Goal: Task Accomplishment & Management: Manage account settings

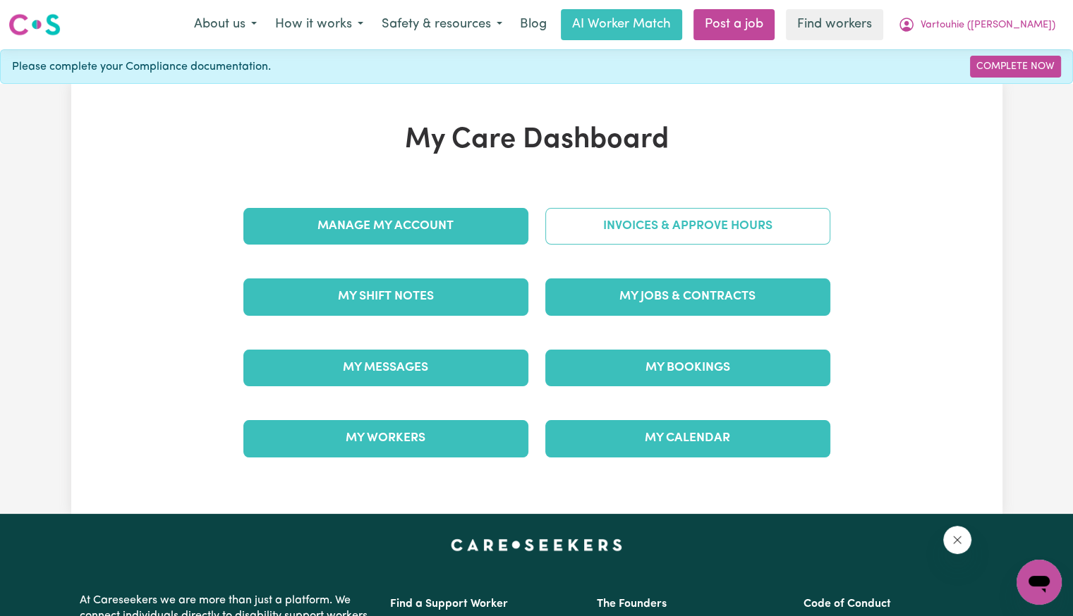
click at [599, 217] on link "Invoices & Approve Hours" at bounding box center [687, 226] width 285 height 37
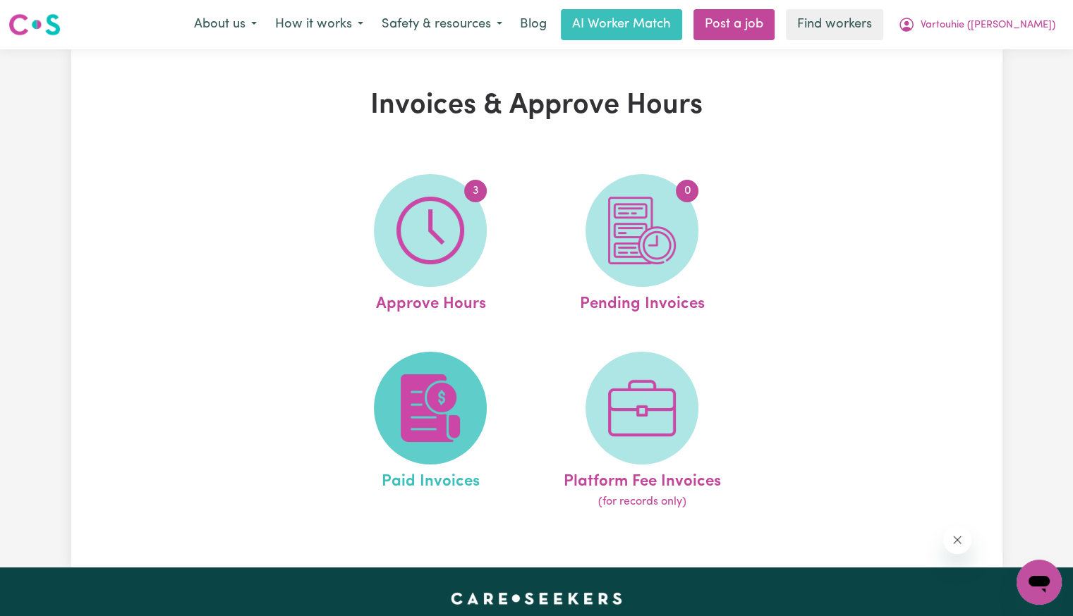
click at [425, 406] on img at bounding box center [430, 408] width 68 height 68
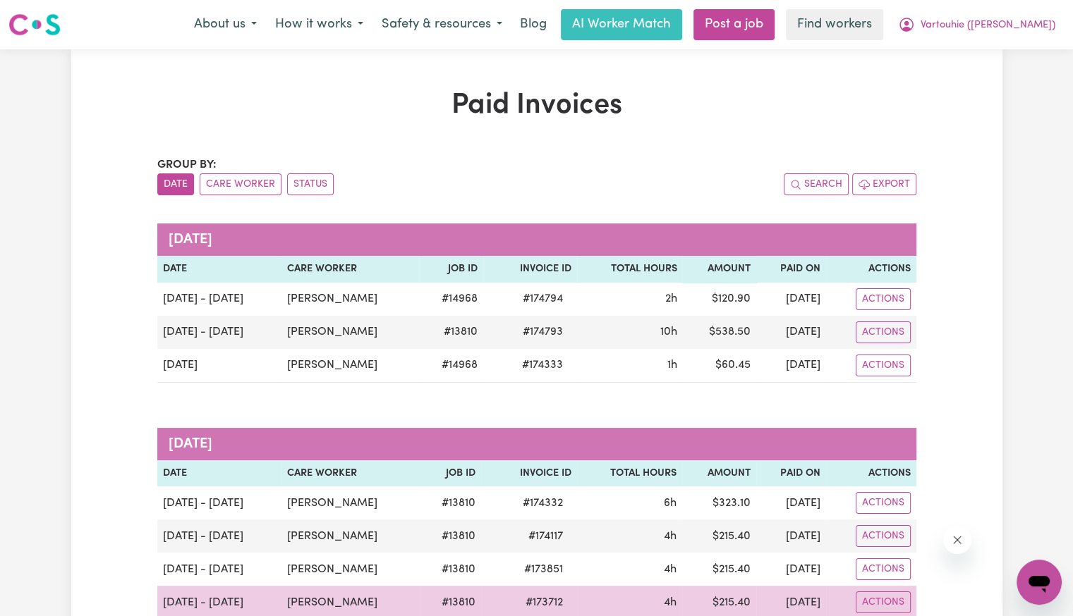
click at [560, 604] on span "# 173712" at bounding box center [544, 603] width 54 height 17
click at [561, 604] on span "# 173712" at bounding box center [544, 603] width 54 height 17
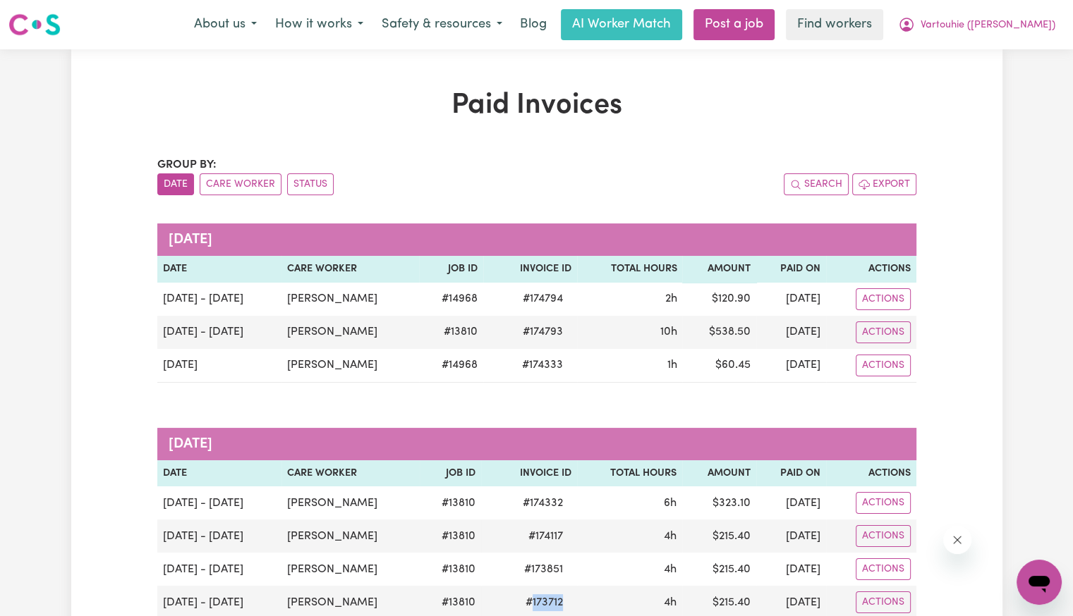
copy span "173712"
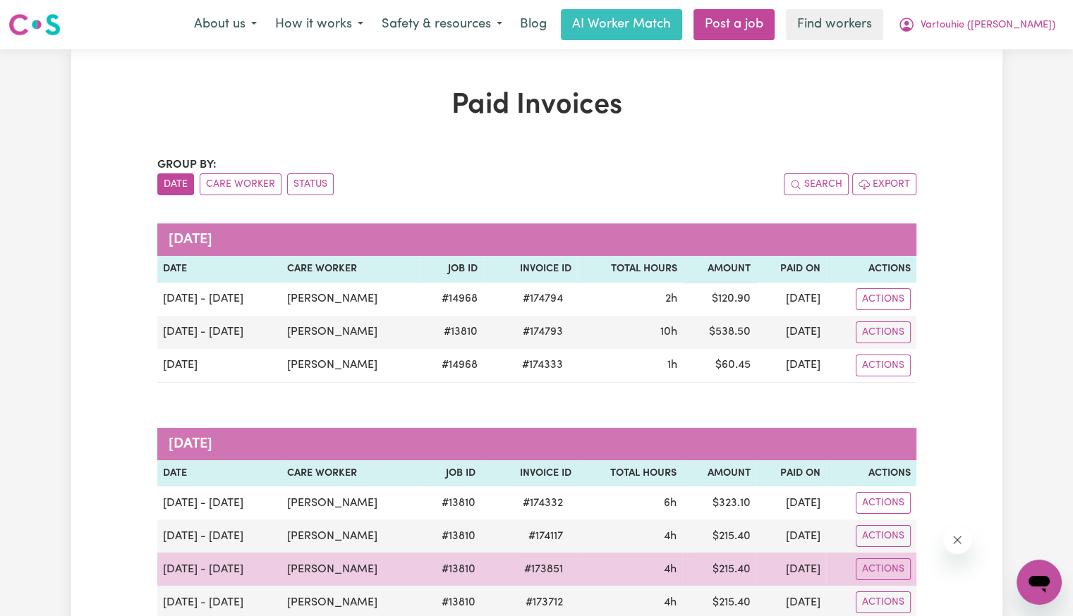
click at [560, 568] on span "# 173851" at bounding box center [544, 569] width 56 height 17
click at [559, 569] on span "# 173851" at bounding box center [544, 569] width 56 height 17
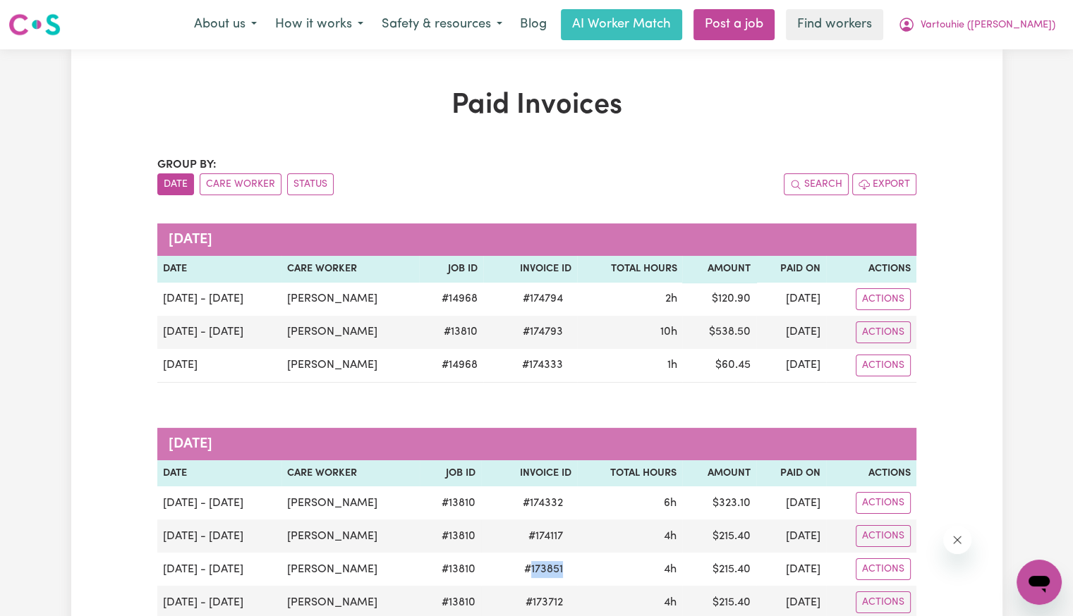
copy span "173851"
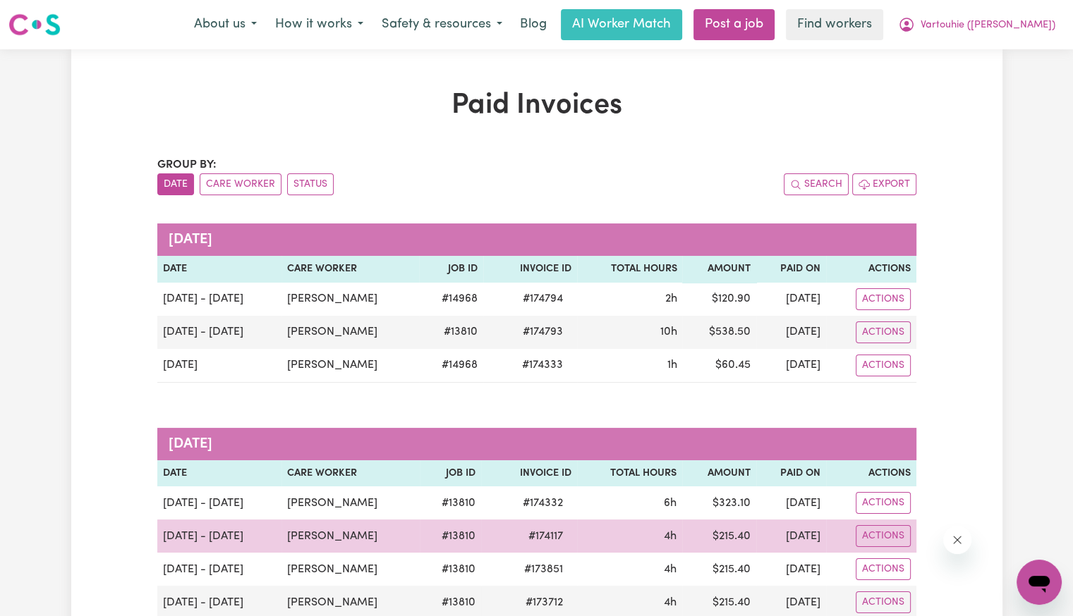
click at [551, 536] on span "# 174117" at bounding box center [545, 536] width 51 height 17
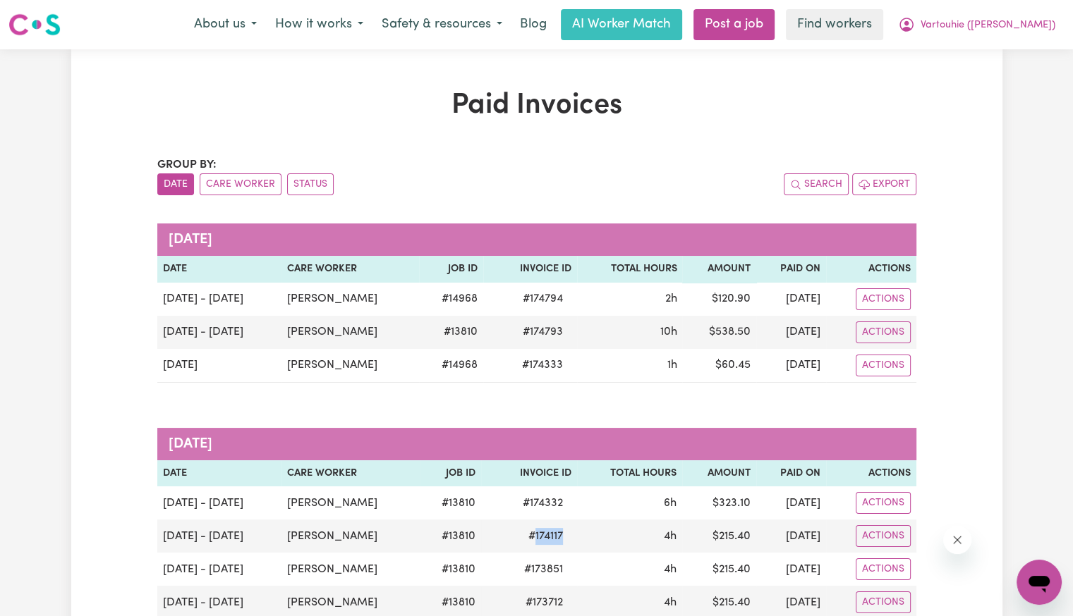
copy span "174117"
click at [1004, 35] on button "Vartouhie ([PERSON_NAME])" at bounding box center [977, 25] width 176 height 30
drag, startPoint x: 1004, startPoint y: 35, endPoint x: 976, endPoint y: 88, distance: 59.9
click at [976, 88] on link "Logout" at bounding box center [1007, 81] width 111 height 27
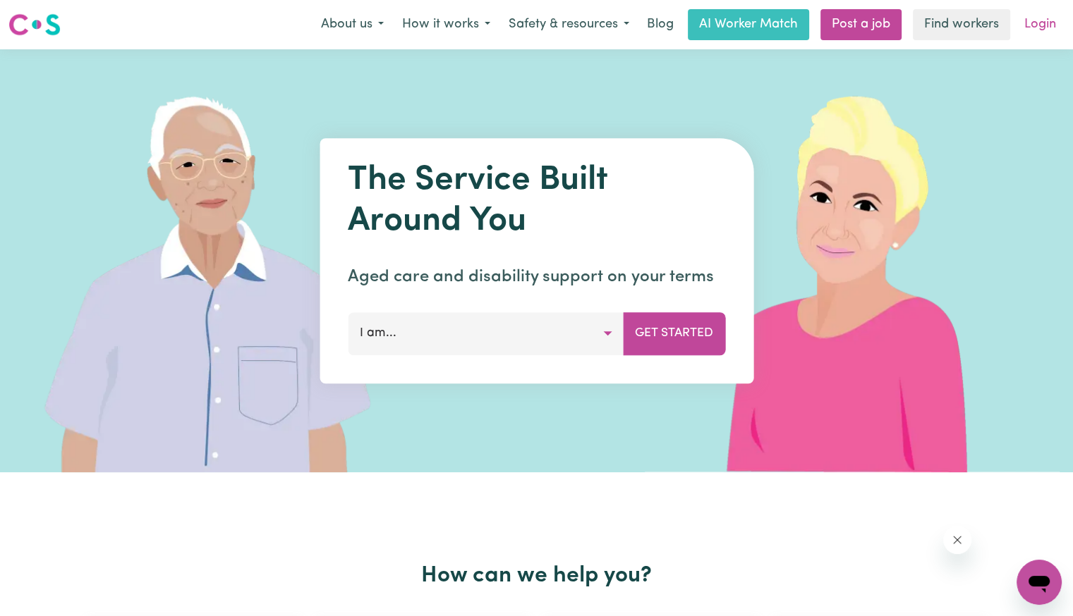
click at [1041, 26] on link "Login" at bounding box center [1040, 24] width 49 height 31
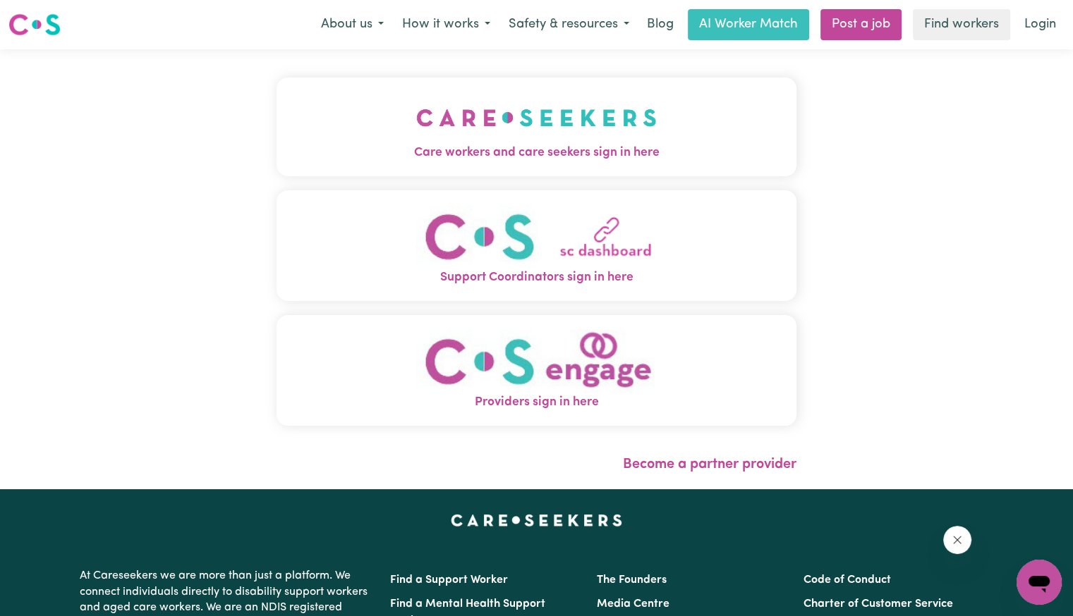
click at [460, 136] on img "Care workers and care seekers sign in here" at bounding box center [536, 118] width 240 height 52
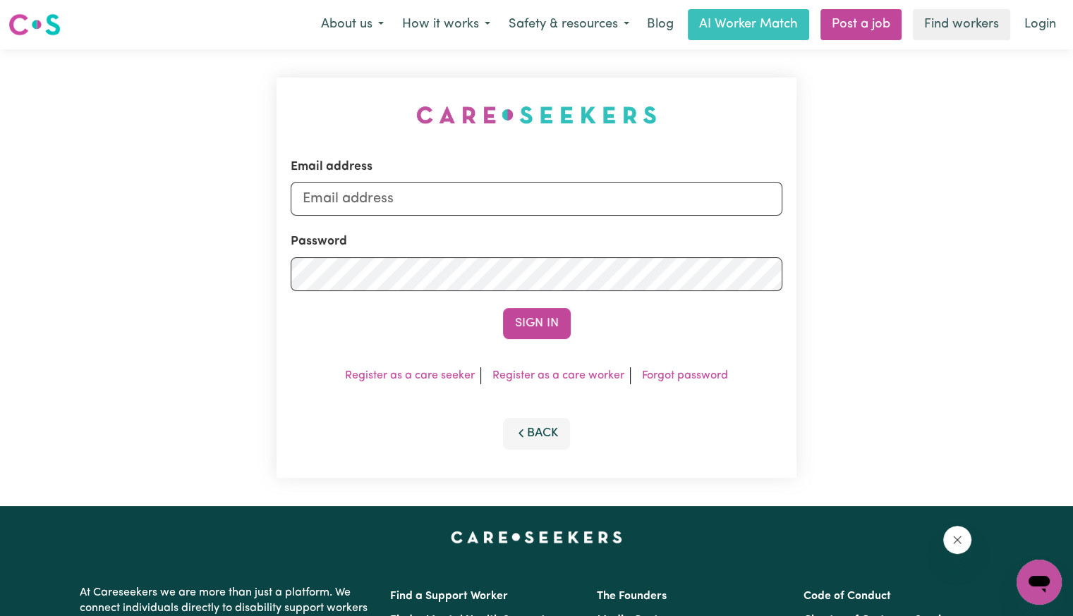
click at [508, 218] on form "Email address Password Sign In" at bounding box center [537, 248] width 492 height 181
drag, startPoint x: 494, startPoint y: 202, endPoint x: 494, endPoint y: 215, distance: 12.7
click at [494, 202] on input "Email address" at bounding box center [537, 199] width 492 height 34
drag, startPoint x: 377, startPoint y: 201, endPoint x: 973, endPoint y: 190, distance: 596.7
click at [973, 190] on div "Email address [EMAIL_ADDRESS][DOMAIN_NAME] Password Sign In Register as a care …" at bounding box center [536, 277] width 1073 height 457
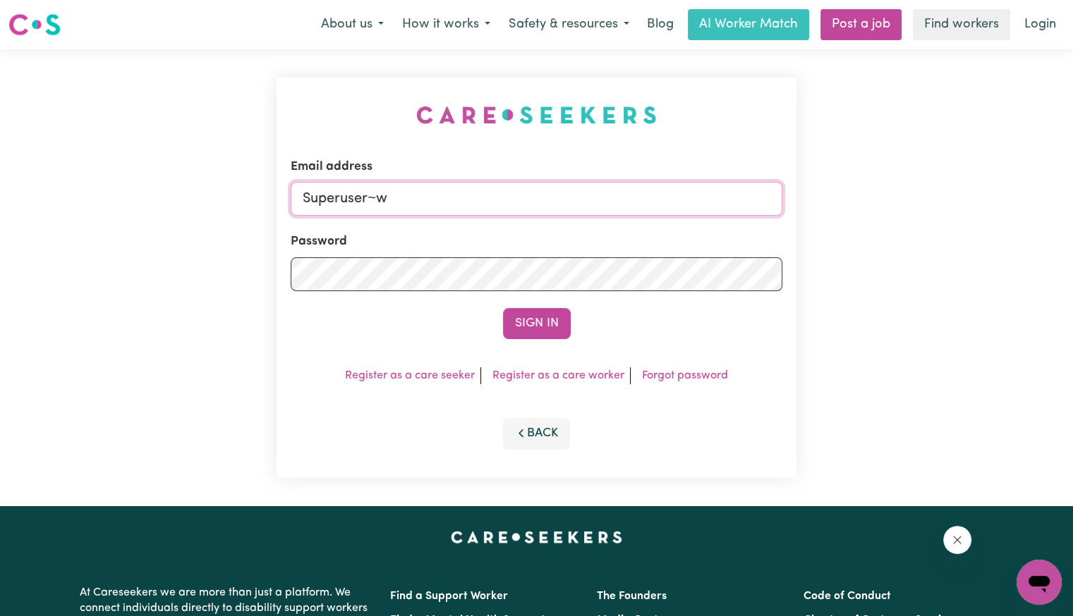
type input "[EMAIL_ADDRESS][DOMAIN_NAME]"
click at [503, 308] on button "Sign In" at bounding box center [537, 323] width 68 height 31
